Goal: Transaction & Acquisition: Purchase product/service

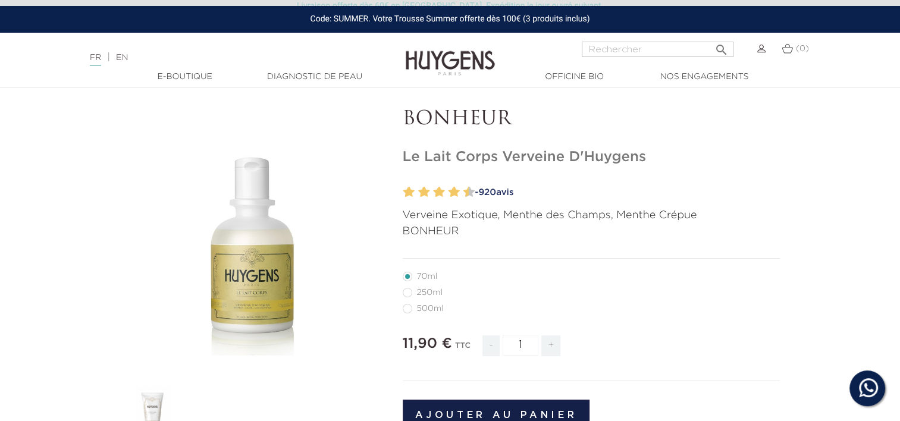
scroll to position [59, 0]
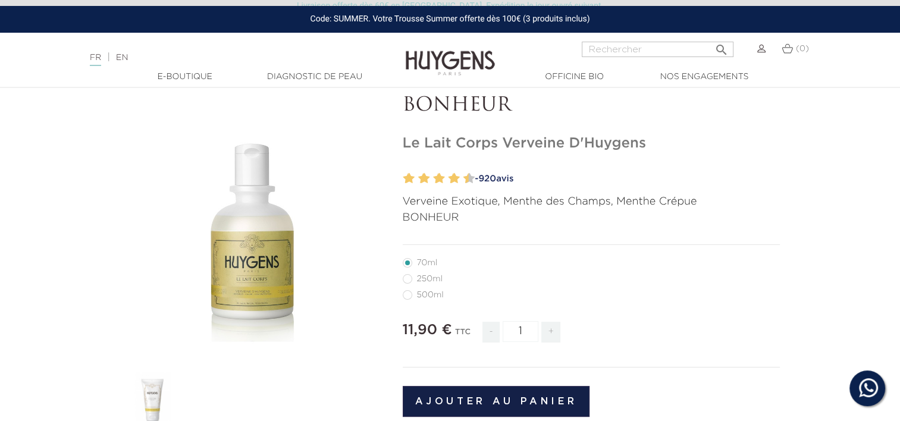
click at [405, 281] on label1"] "250ml" at bounding box center [430, 279] width 54 height 10
radio input "true"
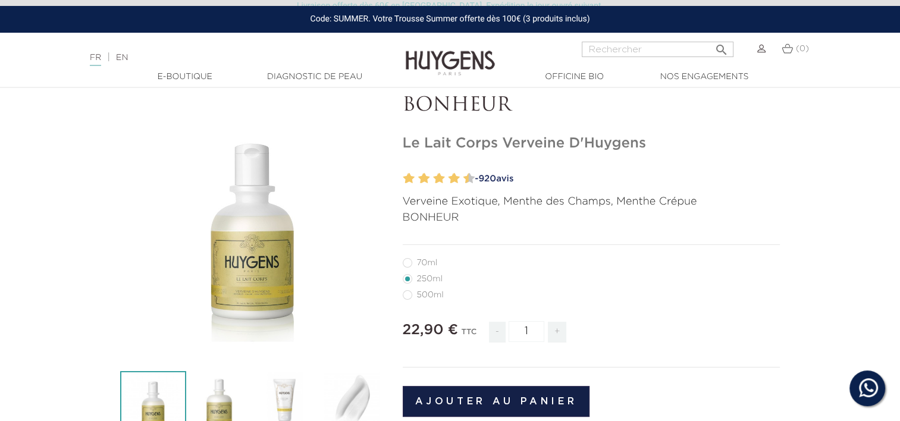
click at [409, 266] on label5"] "70ml" at bounding box center [427, 263] width 49 height 10
radio input "true"
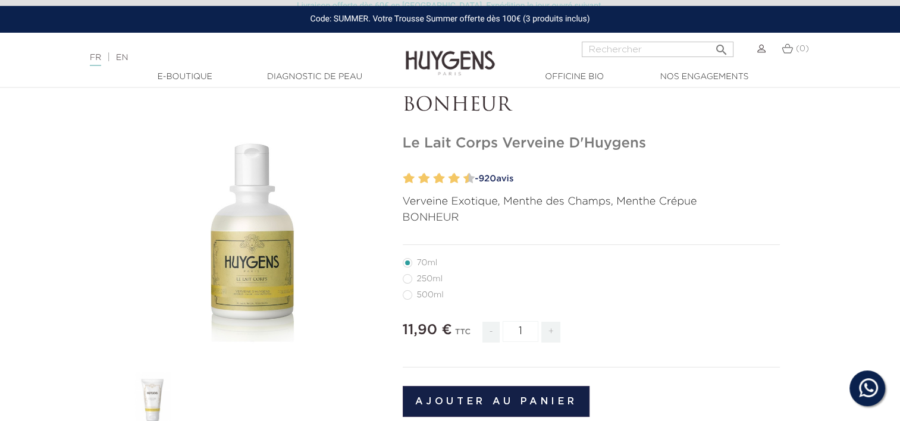
click at [407, 281] on label1"] "250ml" at bounding box center [430, 279] width 54 height 10
radio input "true"
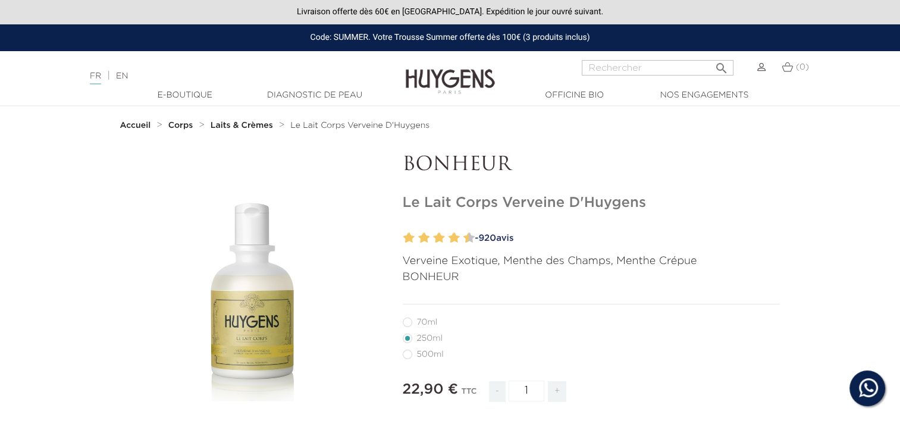
click at [407, 324] on label5"] "70ml" at bounding box center [427, 323] width 49 height 10
radio input "true"
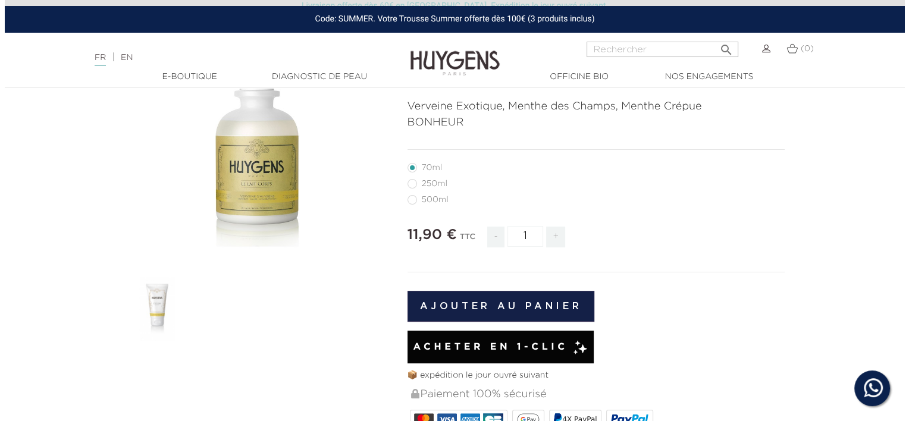
scroll to position [238, 0]
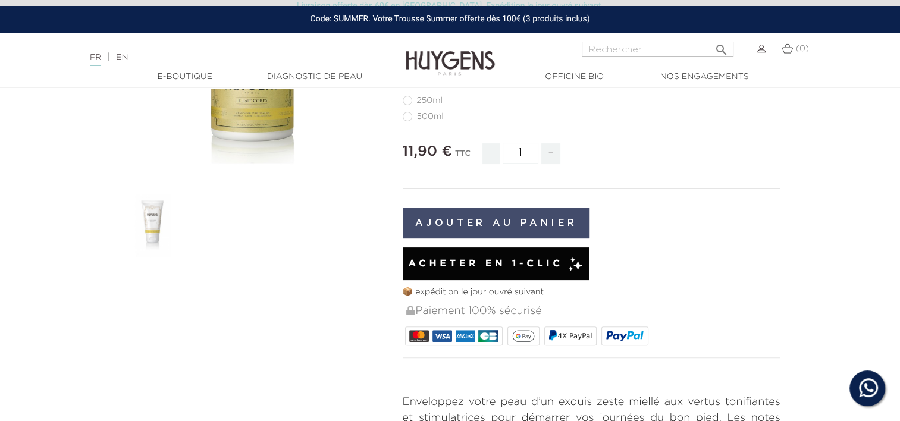
click at [534, 221] on button "Ajouter au panier" at bounding box center [496, 223] width 187 height 31
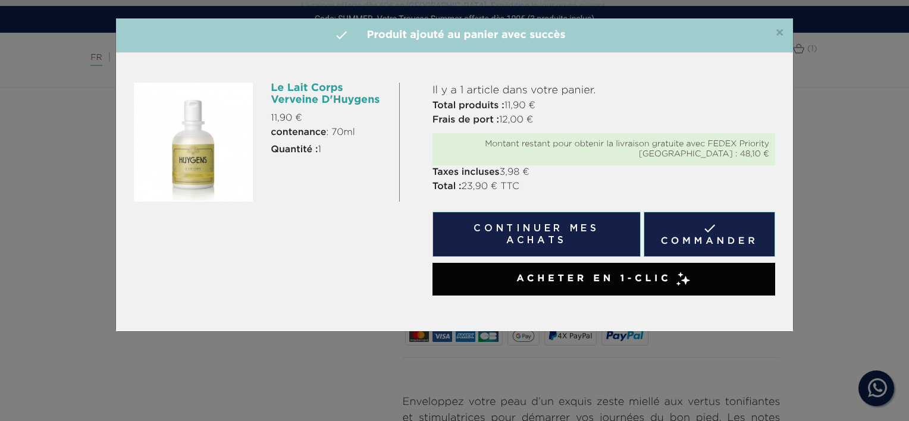
radio input "true"
